Goal: Book appointment/travel/reservation

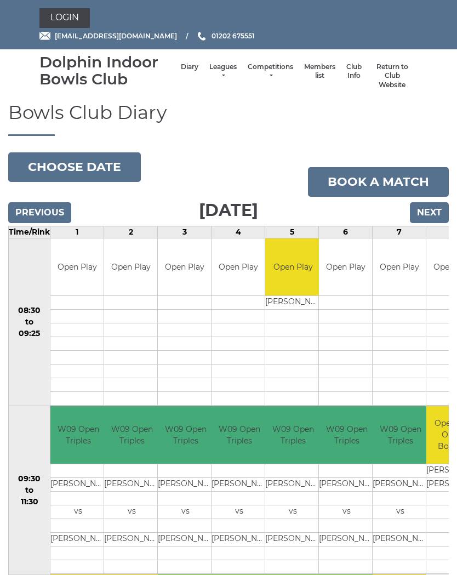
click at [98, 161] on button "Choose date" at bounding box center [74, 167] width 133 height 30
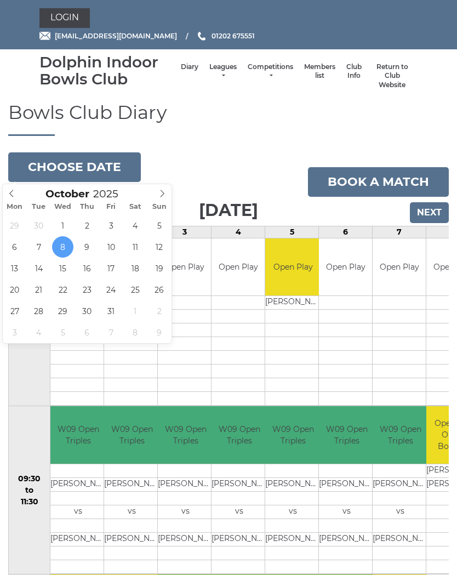
type input "2025-10-15"
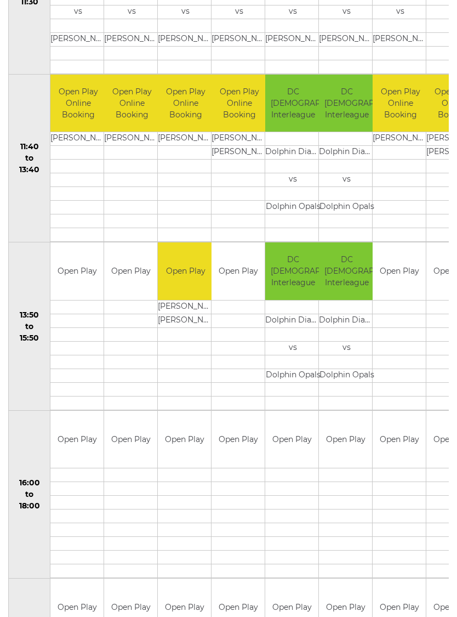
scroll to position [501, 0]
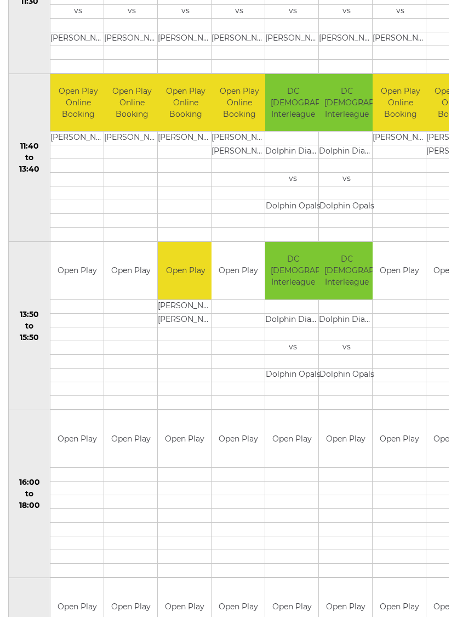
click at [152, 499] on td at bounding box center [130, 502] width 53 height 14
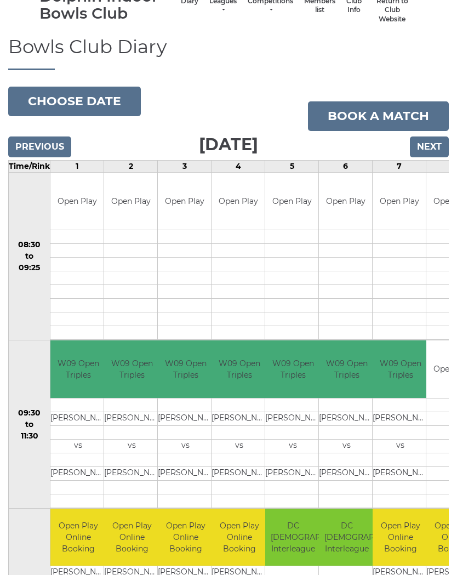
scroll to position [63, 0]
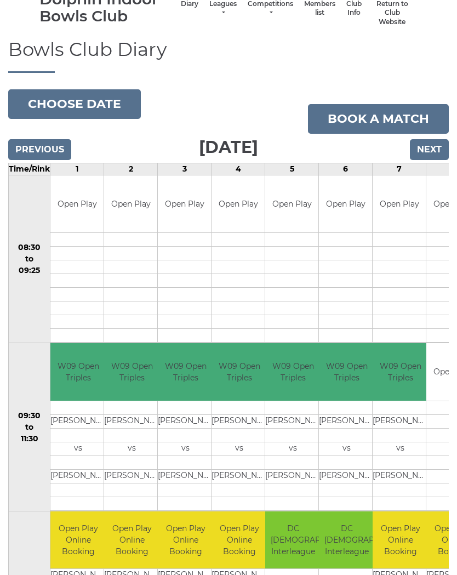
click at [44, 147] on input "Previous" at bounding box center [39, 149] width 63 height 21
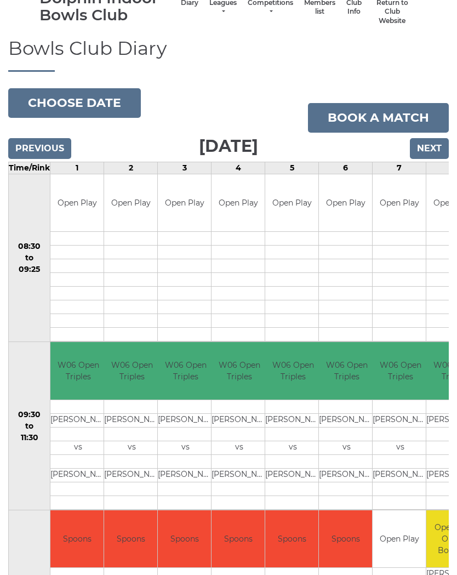
scroll to position [65, 0]
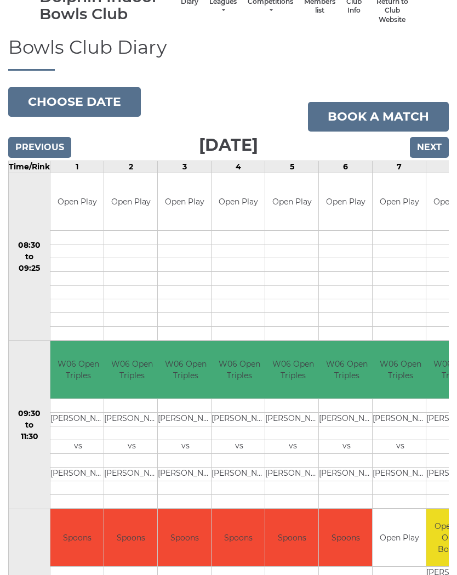
click at [442, 144] on input "Next" at bounding box center [429, 147] width 39 height 21
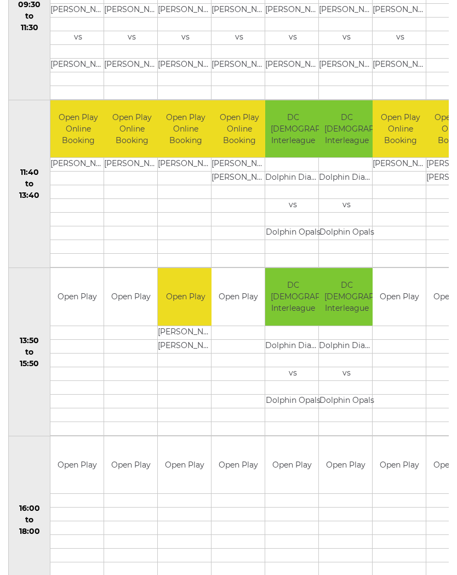
click at [287, 531] on td at bounding box center [291, 528] width 53 height 14
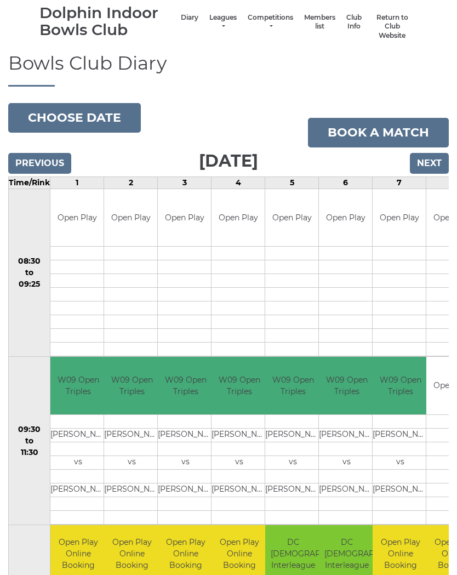
scroll to position [43, 0]
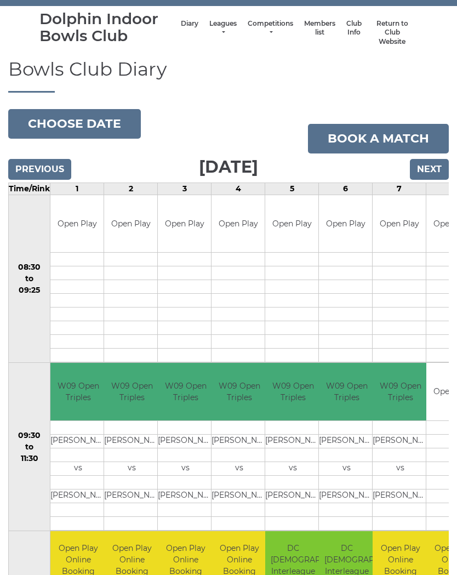
click at [437, 167] on input "Next" at bounding box center [429, 170] width 39 height 21
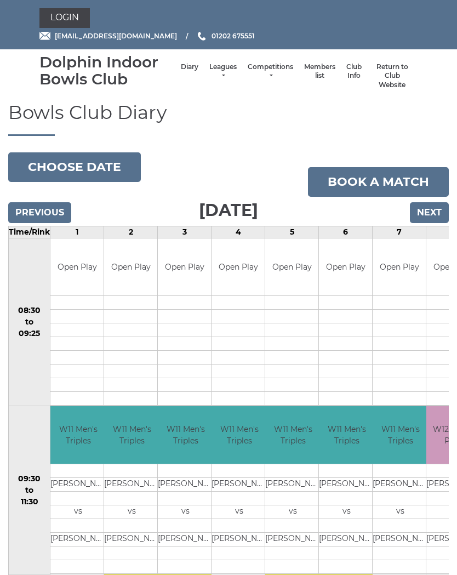
click at [446, 209] on input "Next" at bounding box center [429, 212] width 39 height 21
click at [440, 215] on input "Next" at bounding box center [429, 212] width 39 height 21
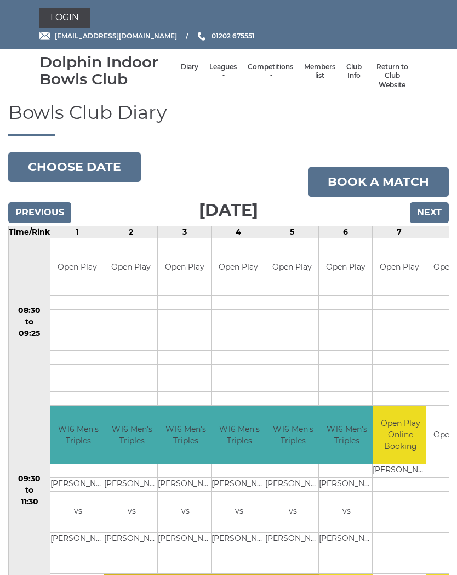
click at [50, 216] on input "Previous" at bounding box center [39, 212] width 63 height 21
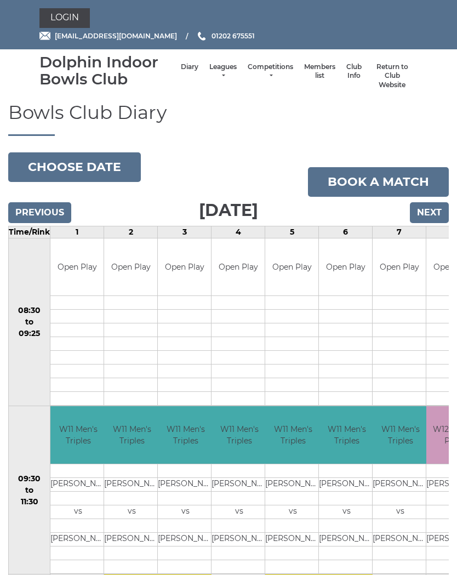
click at [52, 214] on input "Previous" at bounding box center [39, 212] width 63 height 21
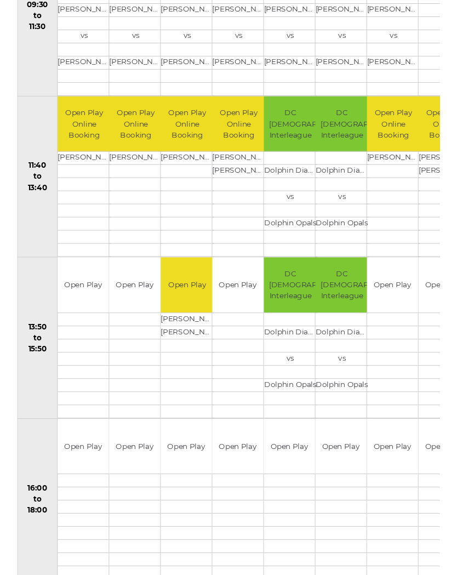
scroll to position [474, 0]
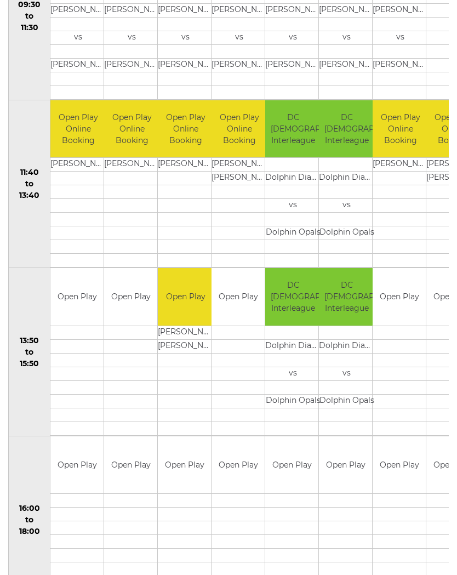
click at [78, 321] on td "Open Play" at bounding box center [76, 297] width 53 height 58
